Goal: Task Accomplishment & Management: Complete application form

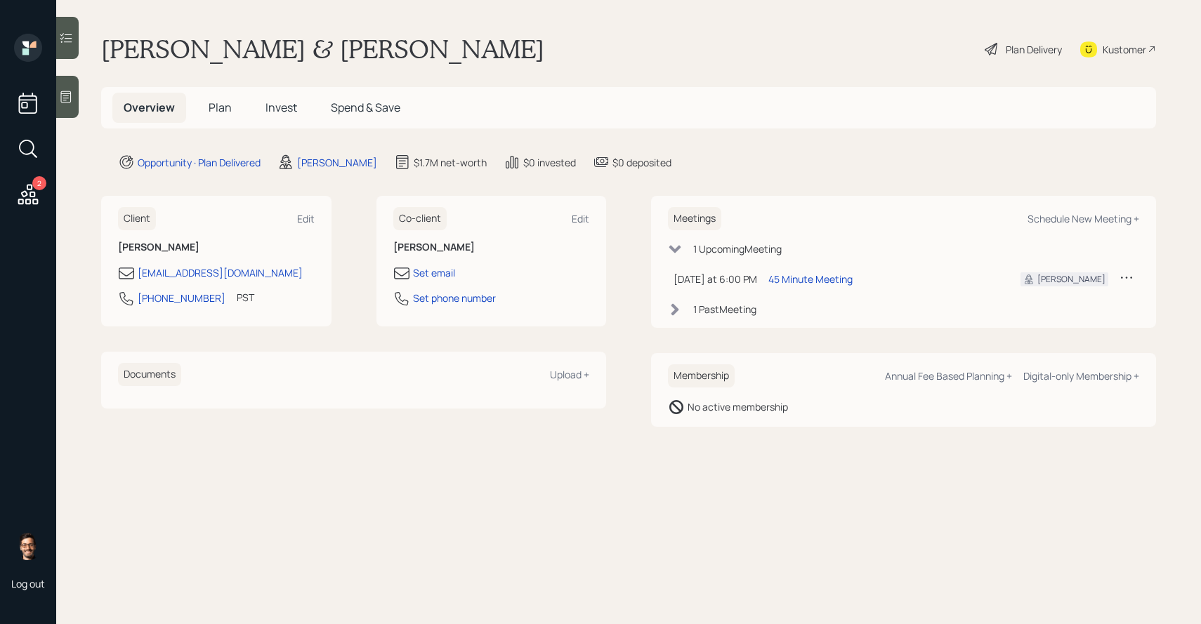
click at [287, 111] on span "Invest" at bounding box center [281, 107] width 32 height 15
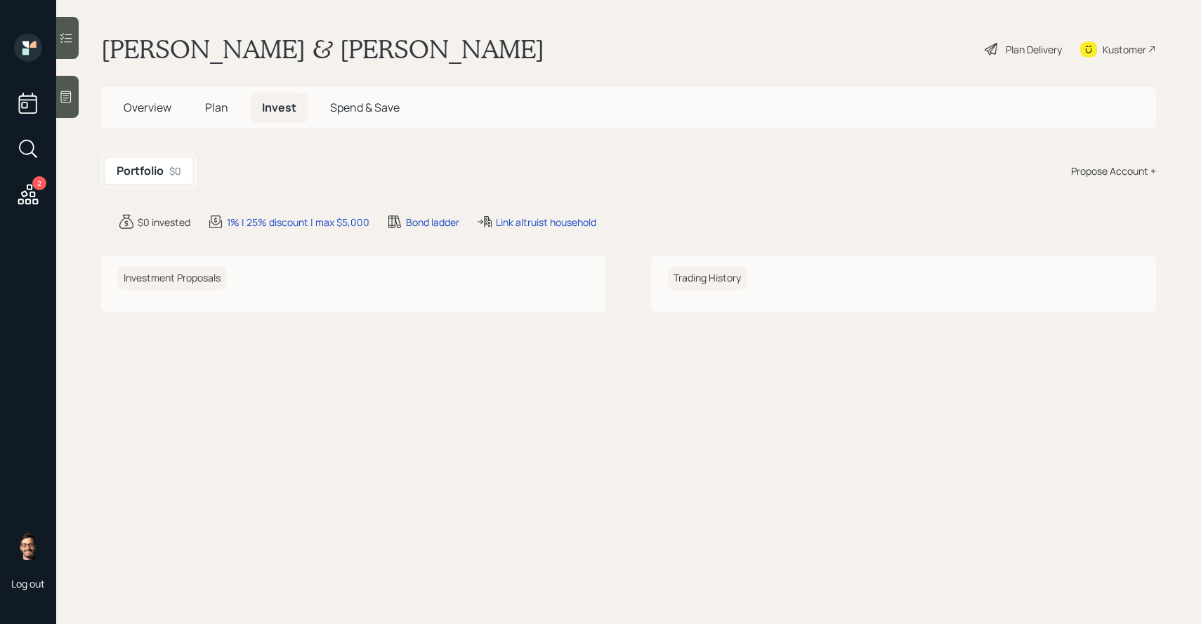
click at [1037, 52] on div "Plan Delivery" at bounding box center [1034, 49] width 56 height 15
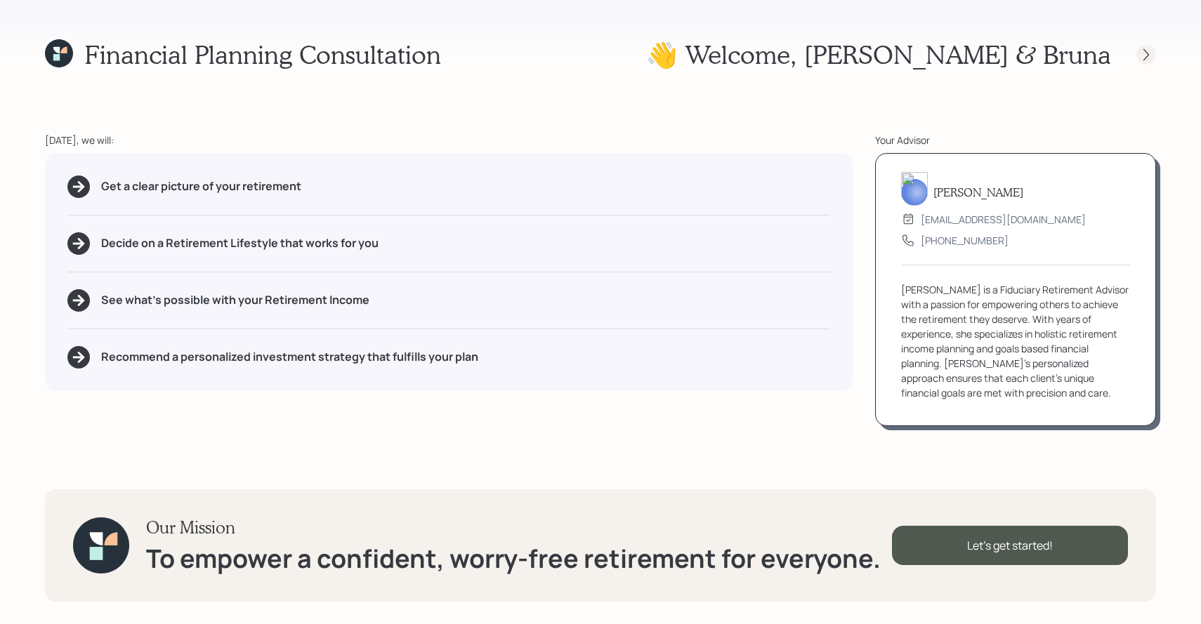
click at [1142, 55] on icon at bounding box center [1146, 55] width 14 height 14
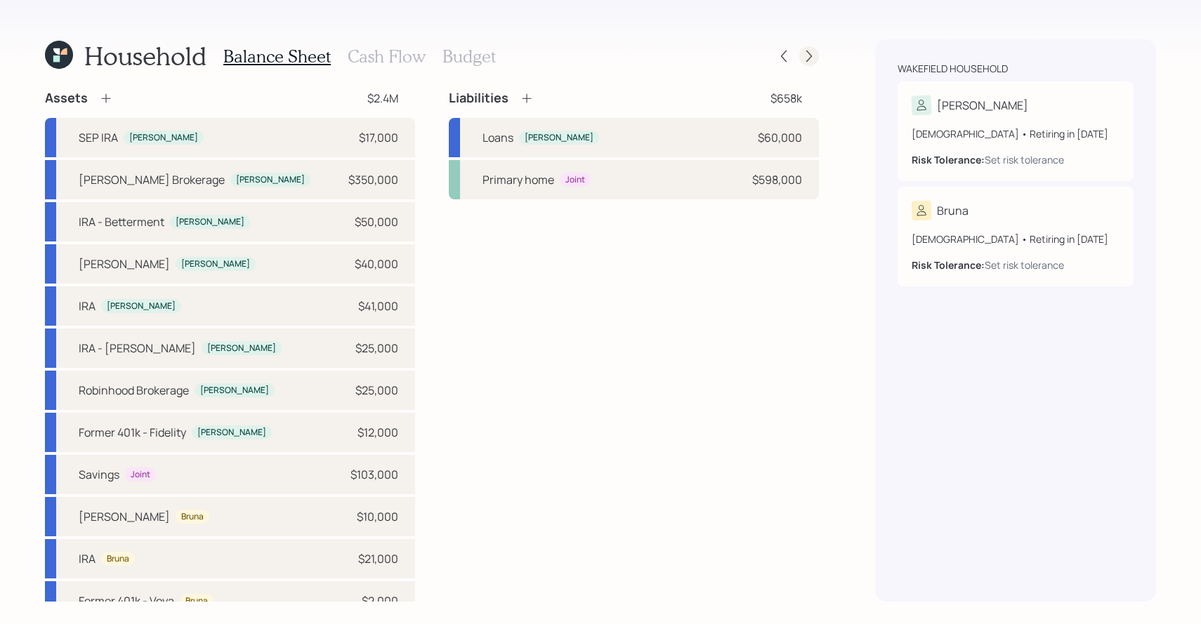
click at [812, 61] on icon at bounding box center [809, 56] width 14 height 14
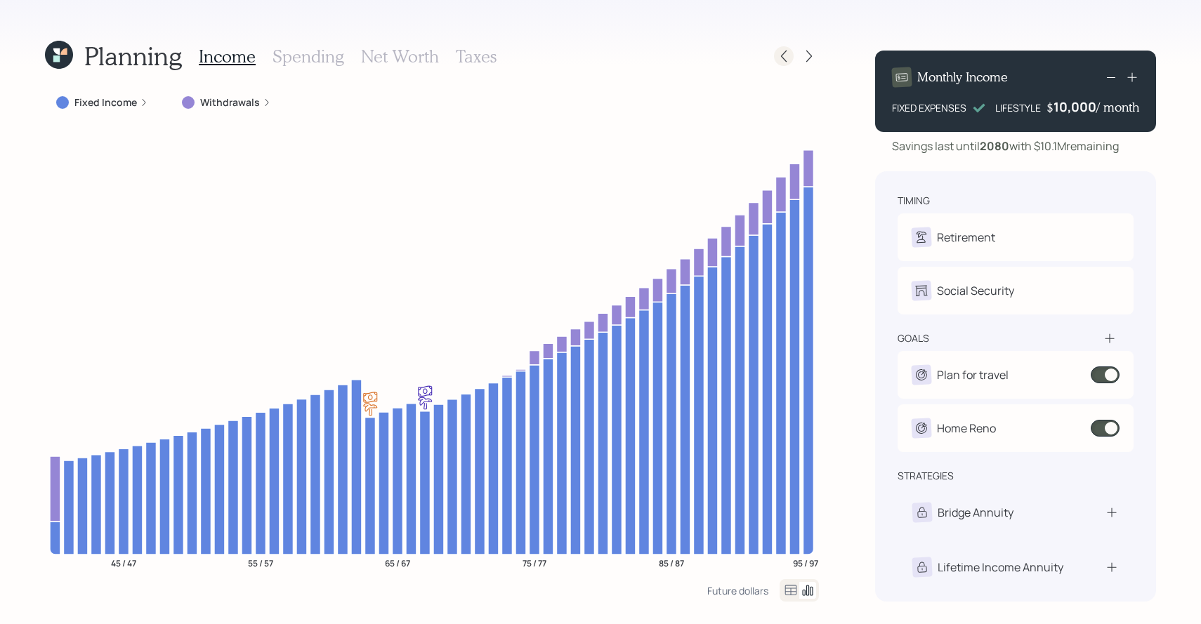
click at [787, 57] on icon at bounding box center [784, 56] width 14 height 14
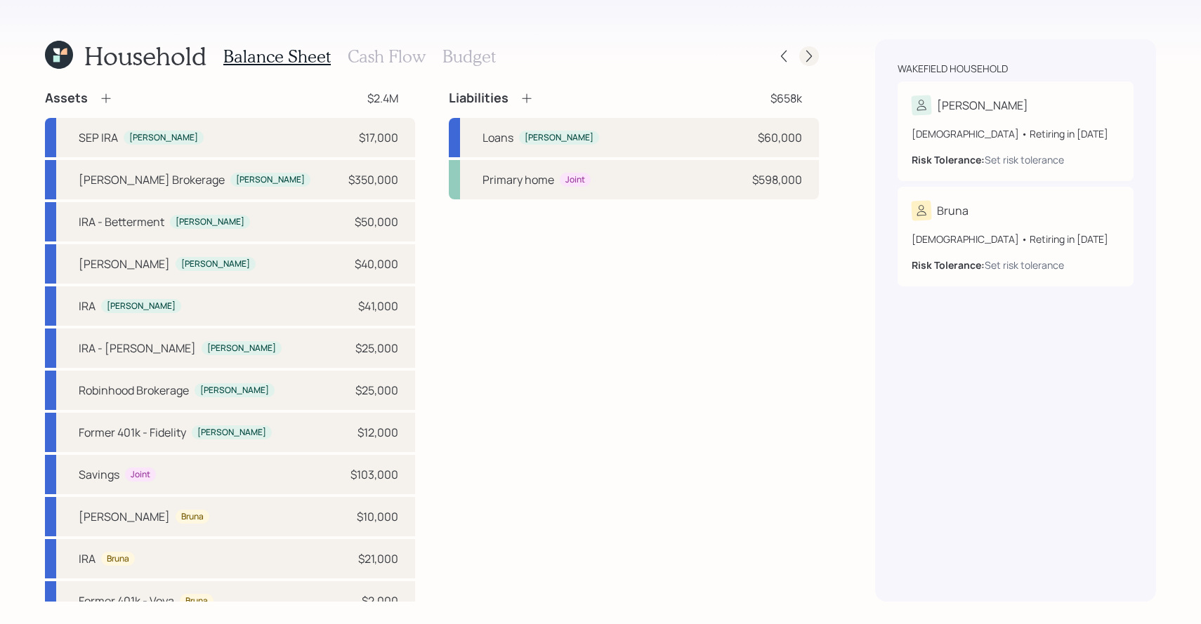
click at [806, 55] on icon at bounding box center [809, 56] width 14 height 14
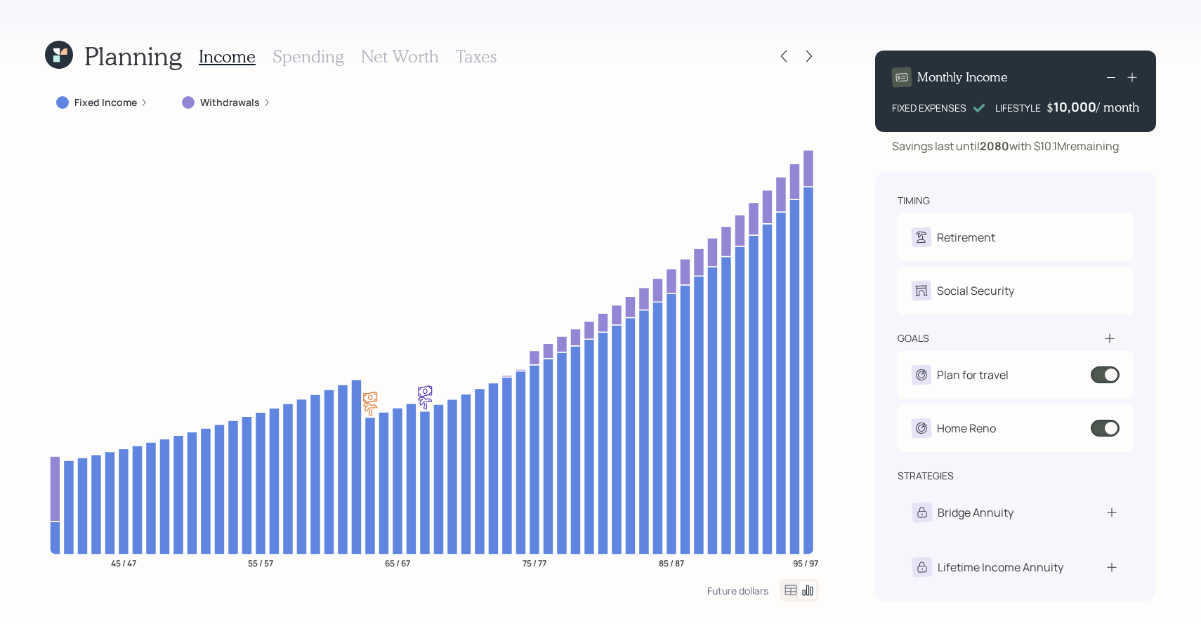
click at [110, 106] on label "Fixed Income" at bounding box center [105, 103] width 63 height 14
